Goal: Task Accomplishment & Management: Use online tool/utility

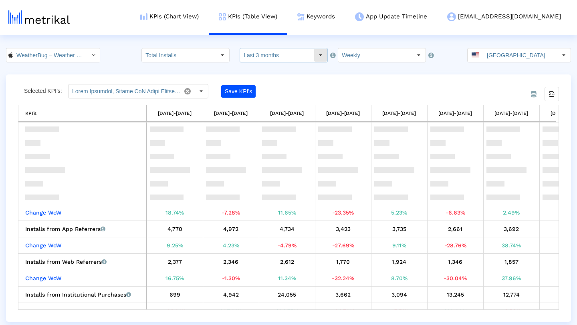
scroll to position [82, 0]
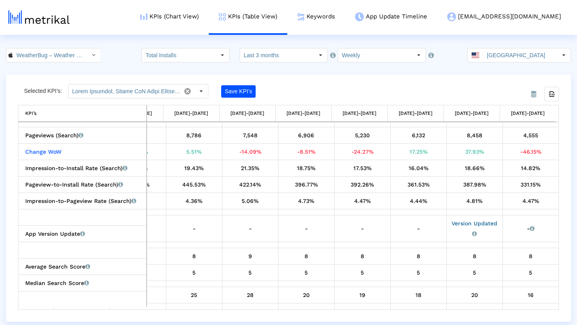
scroll to position [847, 320]
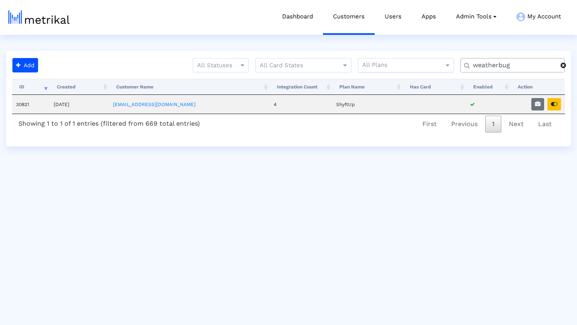
drag, startPoint x: 518, startPoint y: 65, endPoint x: 429, endPoint y: 64, distance: 89.7
click at [429, 64] on div "All Statuses All Card States All Plans weatherbug" at bounding box center [306, 68] width 530 height 21
type input "washmen"
click at [540, 105] on icon "button" at bounding box center [538, 104] width 6 height 6
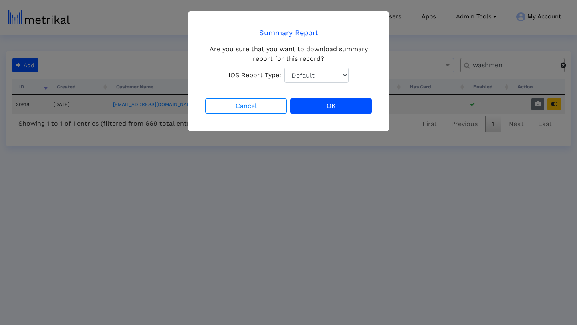
click at [332, 77] on select "Default Total Downloads New Downloads Redownloads" at bounding box center [316, 75] width 64 height 15
select select "1: 1"
click at [284, 68] on select "Default Total Downloads New Downloads Redownloads" at bounding box center [316, 75] width 64 height 15
click at [334, 73] on select "Default Total Downloads New Downloads Redownloads" at bounding box center [316, 75] width 64 height 15
click at [331, 107] on button "OK" at bounding box center [331, 106] width 82 height 15
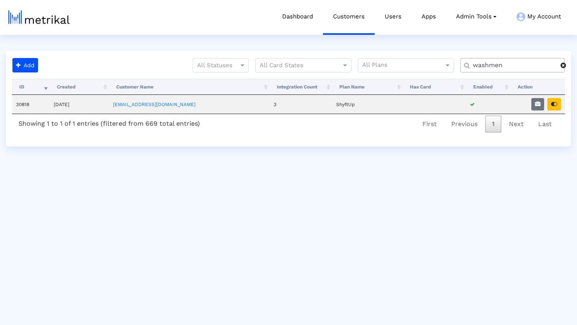
click at [516, 66] on input "washmen" at bounding box center [513, 65] width 93 height 8
type input "weatherbug"
click at [536, 107] on button "button" at bounding box center [537, 104] width 13 height 12
select select "1: 1"
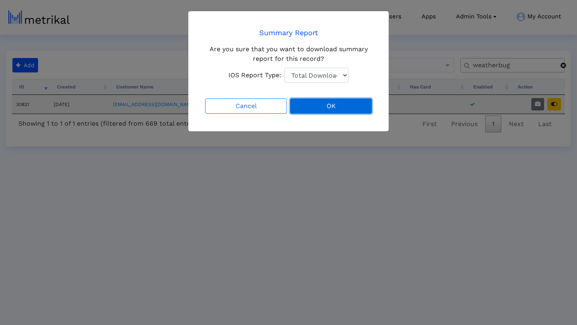
click at [330, 109] on button "OK" at bounding box center [331, 106] width 82 height 15
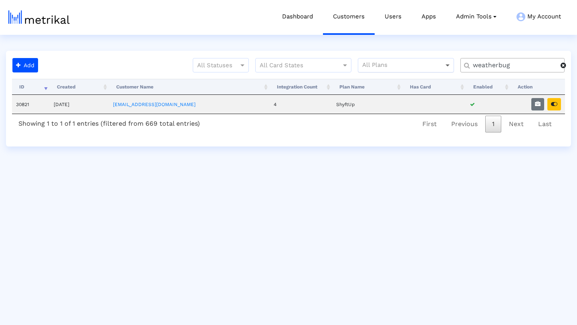
drag, startPoint x: 515, startPoint y: 67, endPoint x: 449, endPoint y: 64, distance: 65.8
click at [449, 64] on div "All Statuses All Card States All Plans weatherbug" at bounding box center [306, 68] width 530 height 21
type input "salams"
click at [534, 105] on button "button" at bounding box center [537, 104] width 13 height 12
select select "1: 1"
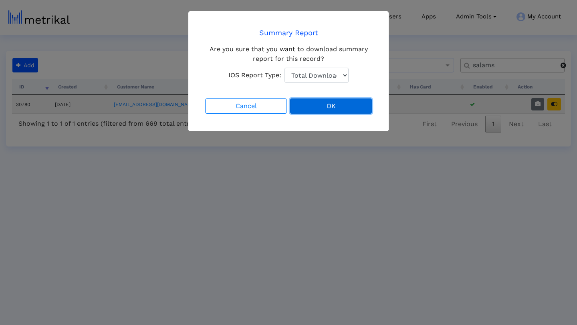
click at [333, 106] on button "OK" at bounding box center [331, 106] width 82 height 15
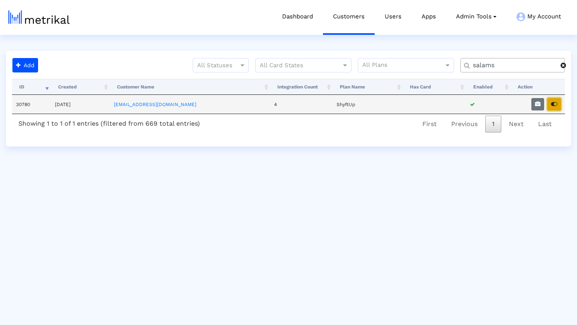
click at [556, 106] on icon "button" at bounding box center [554, 104] width 6 height 6
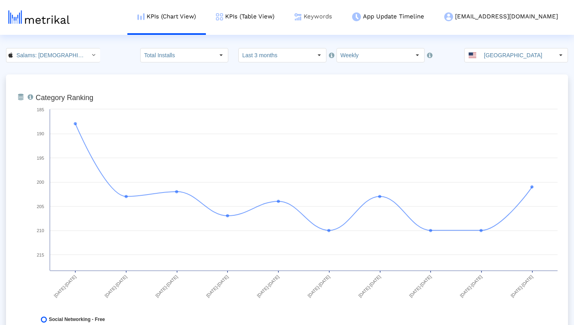
click at [342, 16] on link "Keywords" at bounding box center [313, 16] width 58 height 33
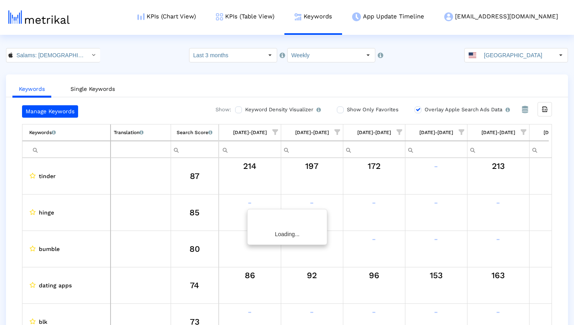
scroll to position [0, 477]
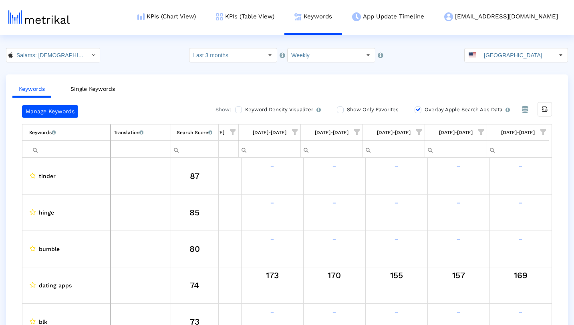
click at [543, 131] on span "Show filter options for column '09/28/25-10/04/25'" at bounding box center [543, 132] width 6 height 6
click at [423, 109] on label "Overlay Apple Search Ads Data Turn this on to view Apple Search Ads metrics (in…" at bounding box center [466, 109] width 87 height 9
click at [419, 109] on input "Overlay Apple Search Ads Data Turn this on to view Apple Search Ads metrics (in…" at bounding box center [417, 109] width 5 height 5
checkbox input "false"
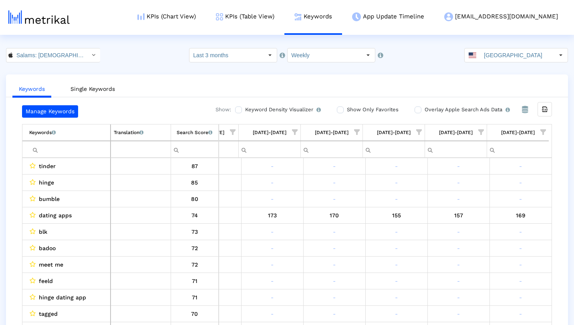
click at [544, 133] on span "Show filter options for column '09/28/25-10/04/25'" at bounding box center [543, 132] width 6 height 6
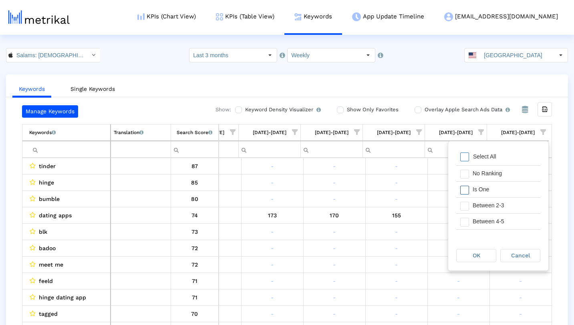
click at [506, 187] on div "Is One" at bounding box center [505, 190] width 72 height 16
click at [500, 203] on div "Between 2-3" at bounding box center [505, 206] width 72 height 16
click at [478, 254] on span "OK" at bounding box center [477, 255] width 8 height 6
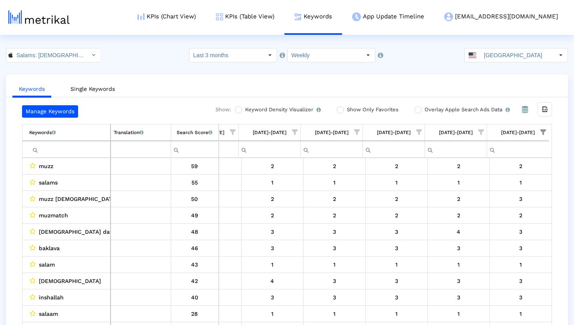
click at [480, 135] on span "Show filter options for column '09/21/25-09/27/25'" at bounding box center [481, 132] width 6 height 6
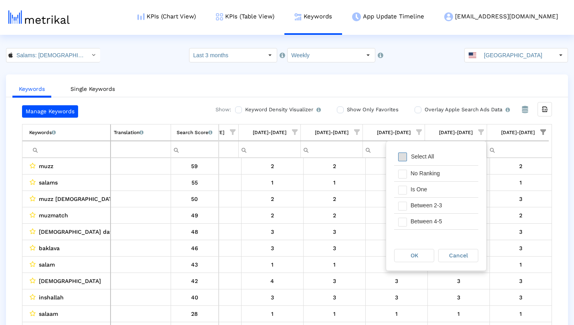
click at [405, 155] on span "Filter options" at bounding box center [402, 157] width 9 height 9
click at [406, 189] on span "Filter options" at bounding box center [402, 190] width 9 height 9
click at [405, 207] on span "Filter options" at bounding box center [402, 206] width 9 height 9
click at [411, 252] on span "OK" at bounding box center [415, 255] width 8 height 6
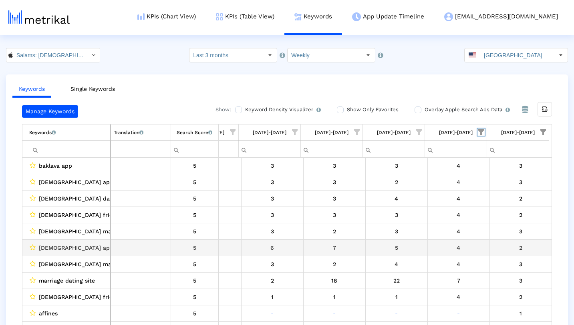
scroll to position [0, 0]
